Goal: Task Accomplishment & Management: Use online tool/utility

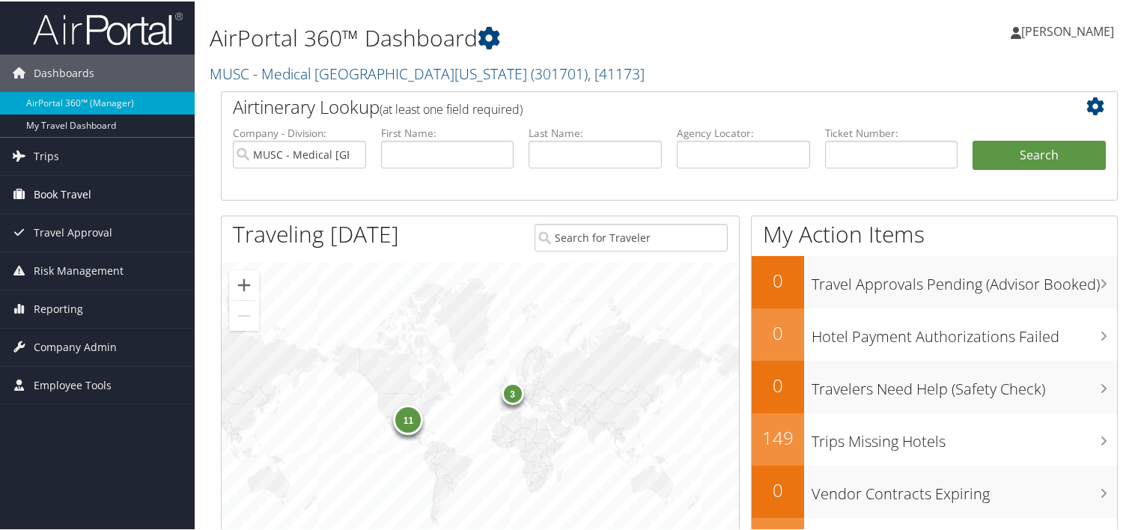
click at [66, 194] on span "Book Travel" at bounding box center [63, 193] width 58 height 37
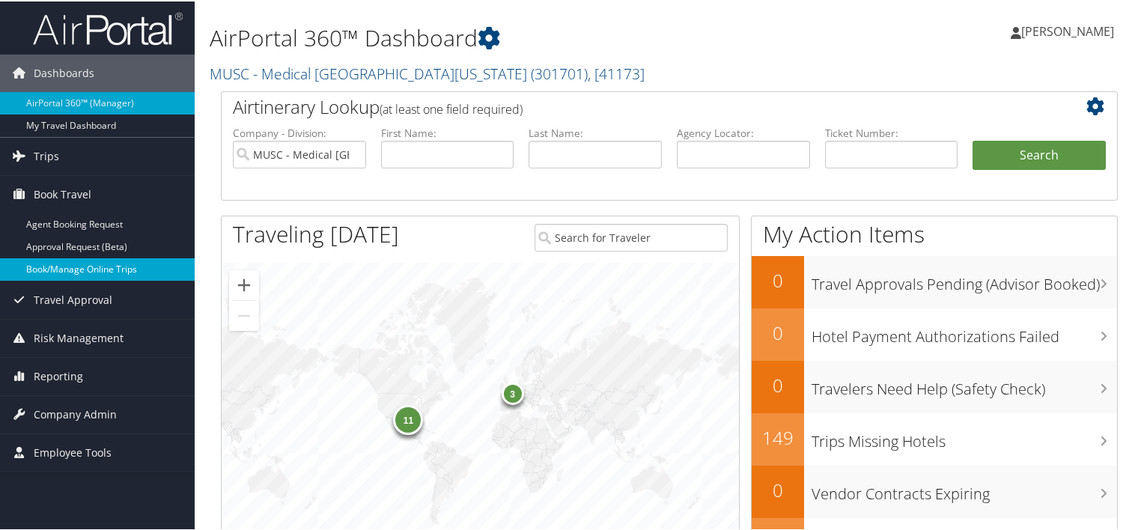
click at [78, 264] on link "Book/Manage Online Trips" at bounding box center [97, 268] width 195 height 22
